Goal: Task Accomplishment & Management: Complete application form

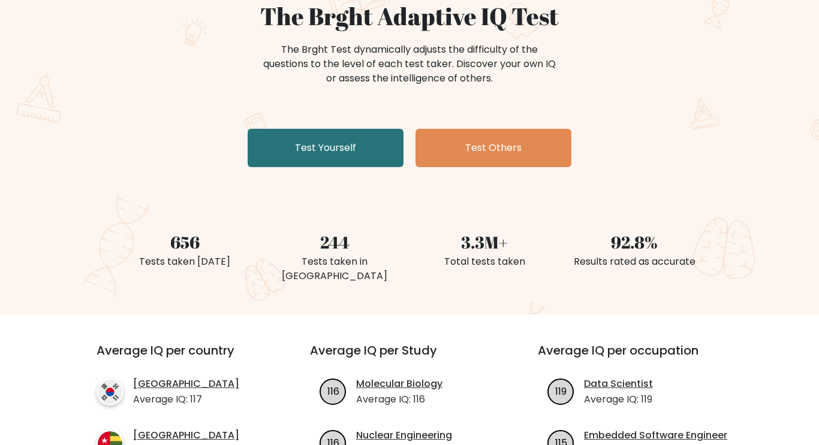
scroll to position [120, 0]
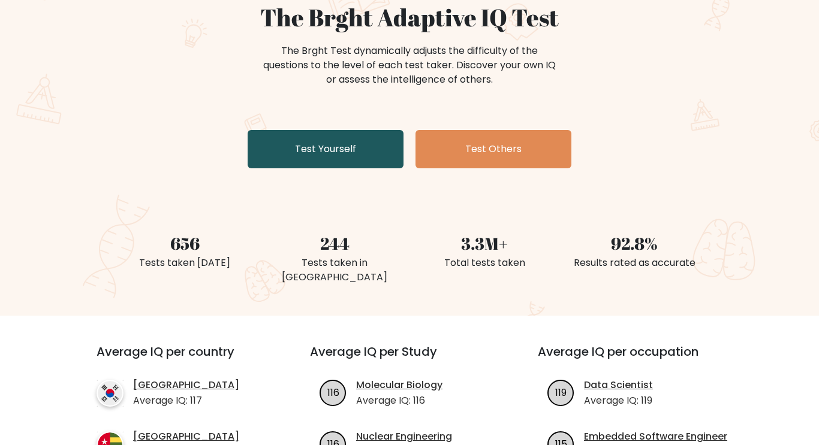
click at [278, 161] on link "Test Yourself" at bounding box center [325, 149] width 156 height 38
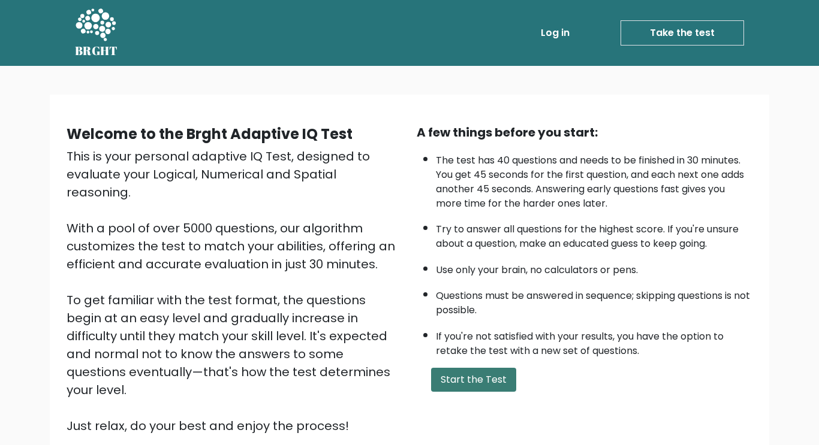
click at [472, 380] on button "Start the Test" at bounding box center [473, 380] width 85 height 24
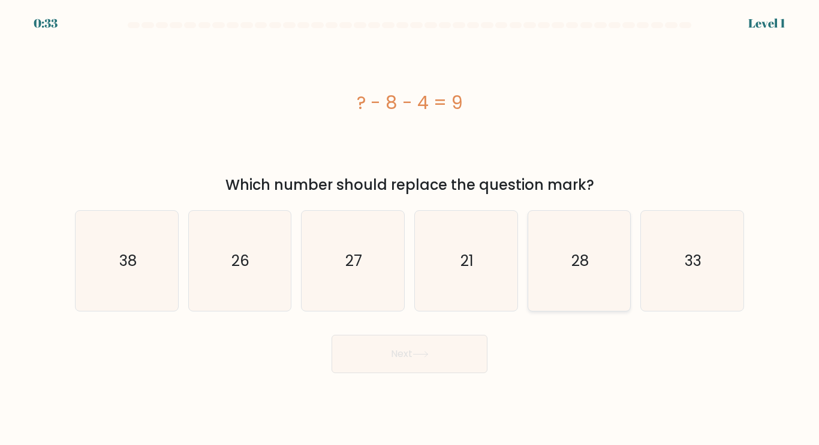
click at [588, 244] on icon "28" at bounding box center [579, 261] width 100 height 100
click at [410, 229] on input "e. 28" at bounding box center [409, 226] width 1 height 6
radio input "true"
click at [624, 168] on div "? - 8 - 4 = 9" at bounding box center [409, 103] width 669 height 134
click at [576, 294] on icon "28" at bounding box center [578, 261] width 99 height 99
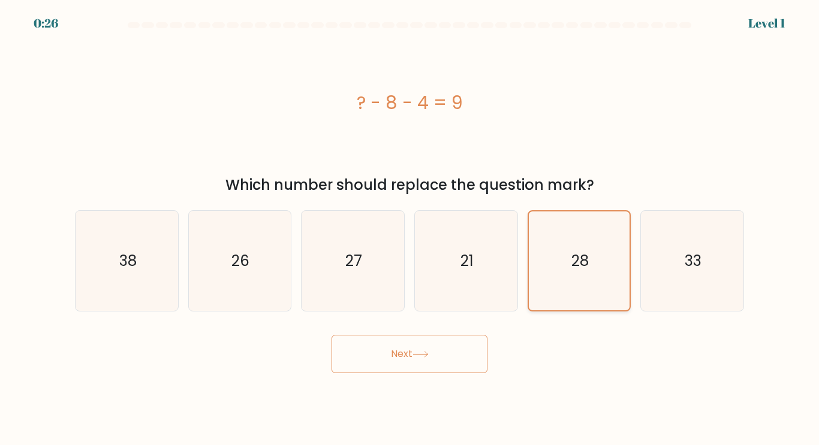
click at [410, 229] on input "e. 28" at bounding box center [409, 226] width 1 height 6
click at [570, 275] on icon "28" at bounding box center [578, 261] width 99 height 99
click at [410, 229] on input "e. 28" at bounding box center [409, 226] width 1 height 6
click at [402, 364] on button "Next" at bounding box center [409, 354] width 156 height 38
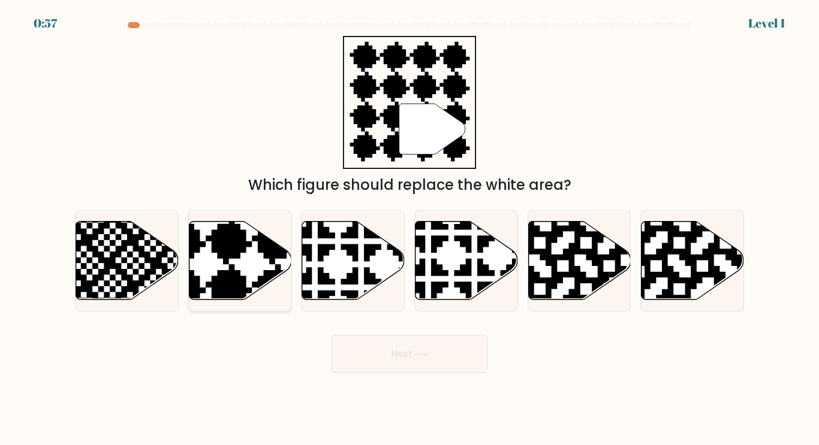
click at [231, 258] on icon at bounding box center [206, 218] width 186 height 186
click at [409, 229] on input "b." at bounding box center [409, 226] width 1 height 6
radio input "true"
click at [410, 350] on button "Next" at bounding box center [409, 354] width 156 height 38
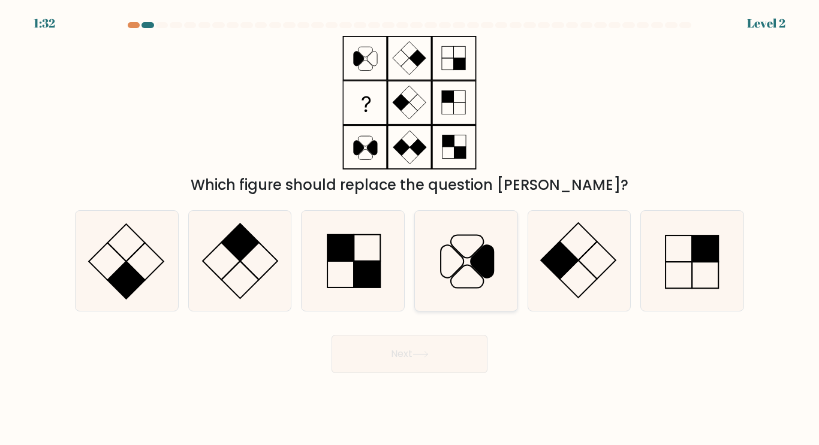
click at [476, 265] on icon at bounding box center [481, 261] width 23 height 32
click at [410, 229] on input "d." at bounding box center [409, 226] width 1 height 6
radio input "true"
click at [434, 362] on button "Next" at bounding box center [409, 354] width 156 height 38
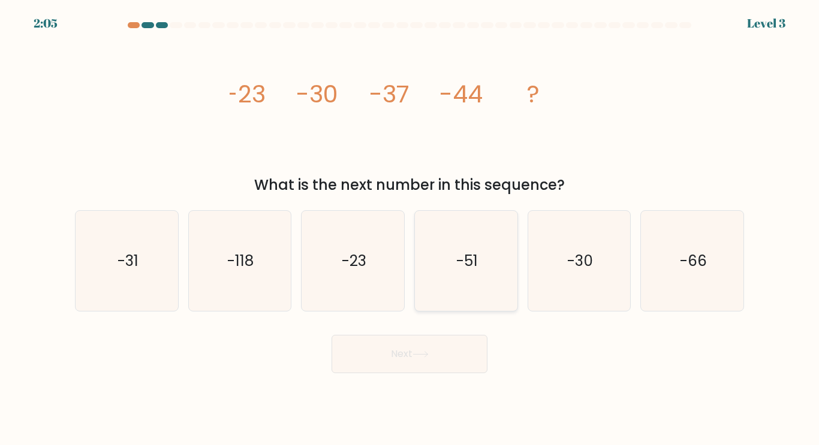
click at [444, 256] on icon "-51" at bounding box center [466, 261] width 100 height 100
click at [410, 229] on input "d. -51" at bounding box center [409, 226] width 1 height 6
radio input "true"
click at [437, 376] on body "2:04 Level 3" at bounding box center [409, 222] width 819 height 445
click at [438, 364] on button "Next" at bounding box center [409, 354] width 156 height 38
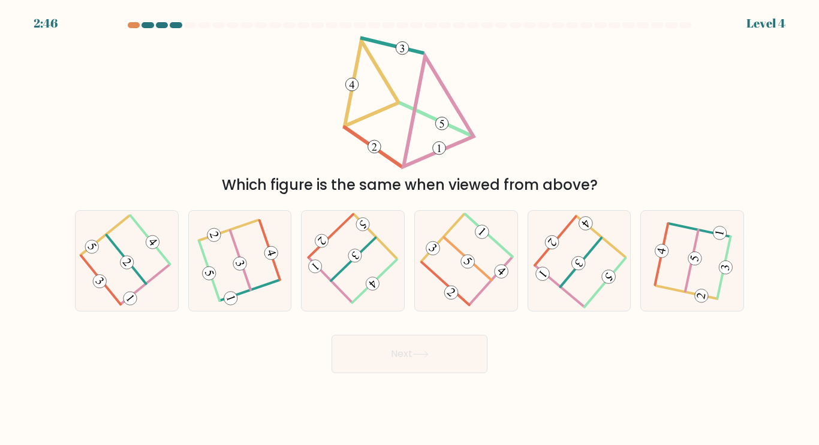
click at [671, 25] on div at bounding box center [671, 25] width 12 height 6
drag, startPoint x: 671, startPoint y: 25, endPoint x: 659, endPoint y: 27, distance: 12.2
click at [659, 27] on at bounding box center [409, 25] width 566 height 6
click at [573, 262] on 473 at bounding box center [578, 262] width 19 height 19
click at [410, 229] on input "e." at bounding box center [409, 226] width 1 height 6
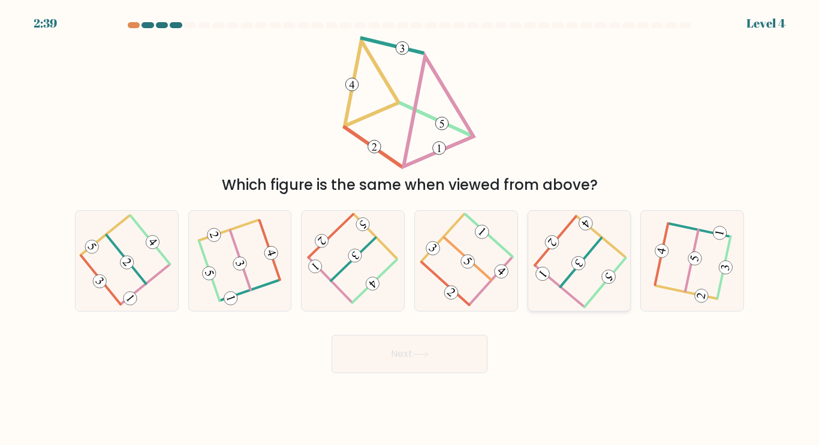
radio input "true"
click at [420, 339] on button "Next" at bounding box center [409, 354] width 156 height 38
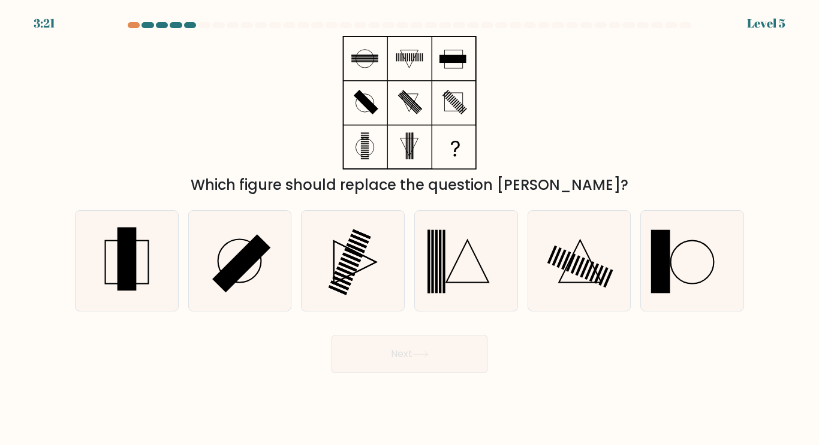
click at [420, 339] on button "Next" at bounding box center [409, 354] width 156 height 38
